Goal: Task Accomplishment & Management: Use online tool/utility

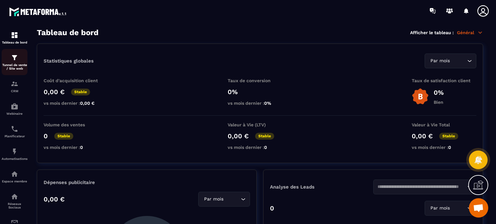
click at [13, 66] on p "Tunnel de vente / Site web" at bounding box center [15, 66] width 26 height 7
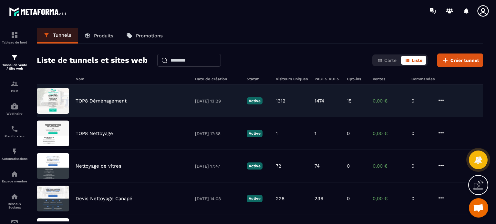
click at [104, 117] on div "TOP8 Déménagement [DATE] 13:29 Active 1312 1474 15 0,00 € 0" at bounding box center [260, 133] width 446 height 33
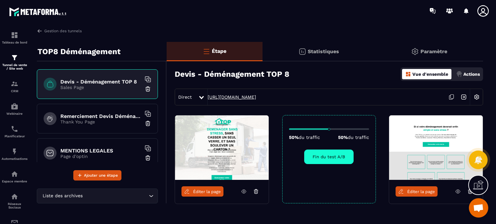
click at [214, 96] on link "[URL][DOMAIN_NAME]" at bounding box center [232, 97] width 48 height 5
click at [479, 97] on img at bounding box center [476, 97] width 12 height 12
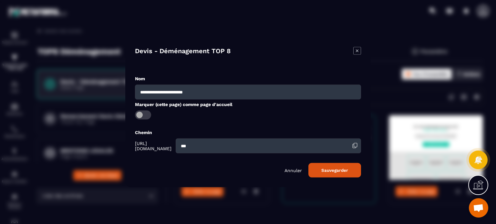
click at [356, 49] on icon "Modal window" at bounding box center [357, 51] width 8 height 8
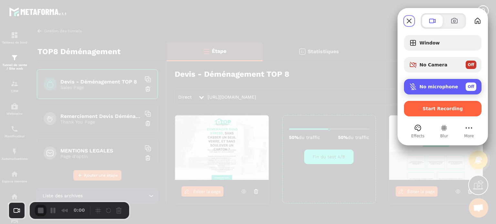
click at [427, 83] on div "No microphone Off" at bounding box center [447, 87] width 57 height 8
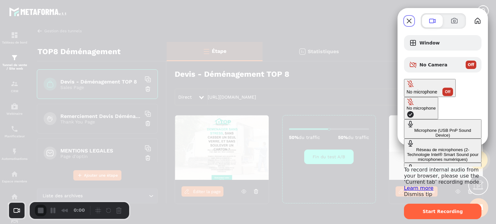
click at [406, 128] on div "Microphone (USB PnP Sound Device)" at bounding box center [442, 133] width 72 height 10
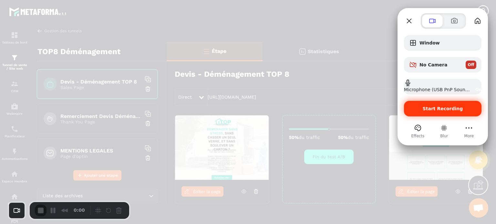
click at [438, 110] on span "Start Recording" at bounding box center [442, 108] width 40 height 5
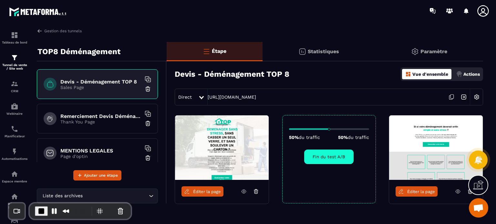
click at [477, 97] on img at bounding box center [476, 97] width 12 height 12
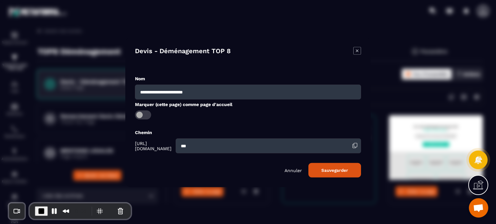
drag, startPoint x: 177, startPoint y: 151, endPoint x: 132, endPoint y: 140, distance: 46.0
click at [132, 140] on div "**********" at bounding box center [247, 112] width 245 height 150
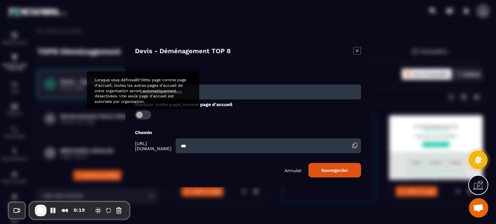
click at [144, 115] on span "Modal window" at bounding box center [143, 114] width 16 height 9
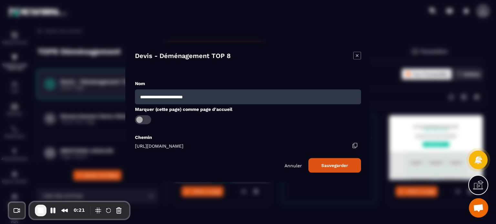
click at [329, 158] on div "**********" at bounding box center [248, 126] width 226 height 93
click at [336, 165] on button "Sauvegarder" at bounding box center [334, 165] width 53 height 15
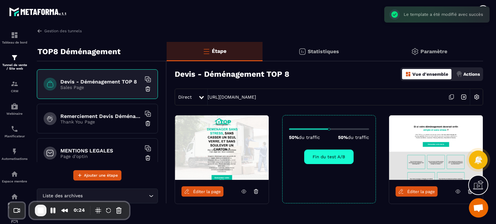
click at [252, 94] on div "Direct [URL][DOMAIN_NAME]" at bounding box center [329, 97] width 308 height 17
click at [252, 96] on link "[URL][DOMAIN_NAME]" at bounding box center [232, 97] width 48 height 5
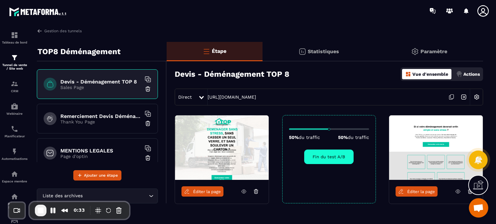
click at [459, 192] on icon at bounding box center [458, 192] width 6 height 6
click at [78, 30] on link "Gestion des tunnels" at bounding box center [59, 31] width 45 height 6
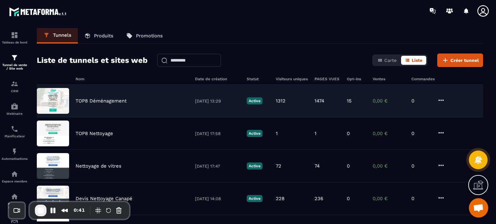
click at [112, 117] on div "TOP8 Déménagement [DATE] 13:29 Active 1312 1474 15 0,00 € 0" at bounding box center [260, 133] width 446 height 33
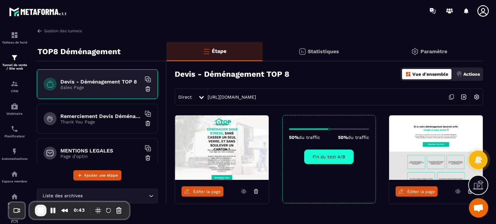
click at [246, 100] on div "Direct [URL][DOMAIN_NAME]" at bounding box center [329, 97] width 308 height 17
click at [101, 113] on h6 "Remerciement Devis Déménagement Top 8" at bounding box center [100, 116] width 81 height 6
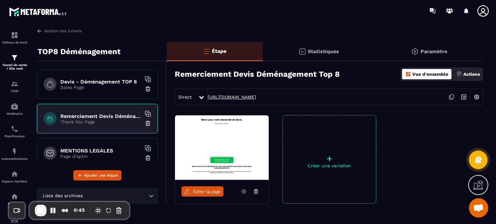
click at [241, 99] on link "[URL][DOMAIN_NAME]" at bounding box center [232, 97] width 48 height 5
click at [95, 92] on div "Devis - Déménagement TOP 8 Sales Page" at bounding box center [97, 84] width 121 height 30
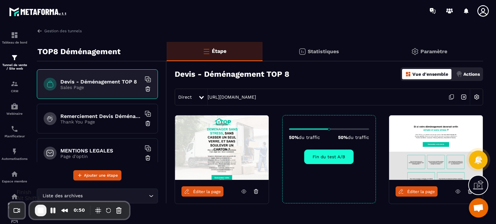
click at [43, 208] on span "End Recording" at bounding box center [41, 211] width 8 height 8
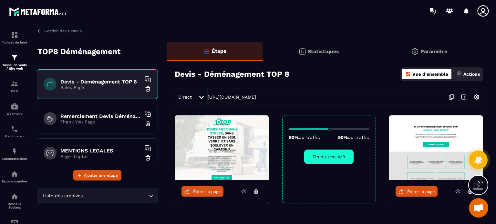
click at [482, 10] on icon at bounding box center [482, 10] width 11 height 11
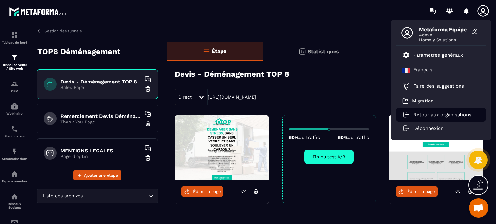
click at [436, 114] on p "Retour aux organisations" at bounding box center [442, 115] width 58 height 6
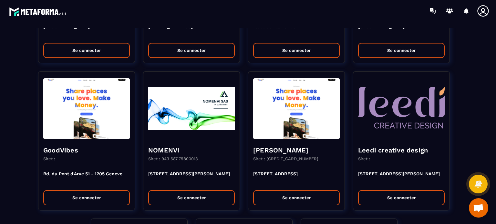
scroll to position [1575, 0]
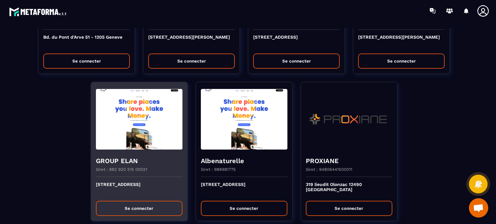
click at [136, 203] on button "Se connecter" at bounding box center [139, 208] width 86 height 15
